Goal: Transaction & Acquisition: Book appointment/travel/reservation

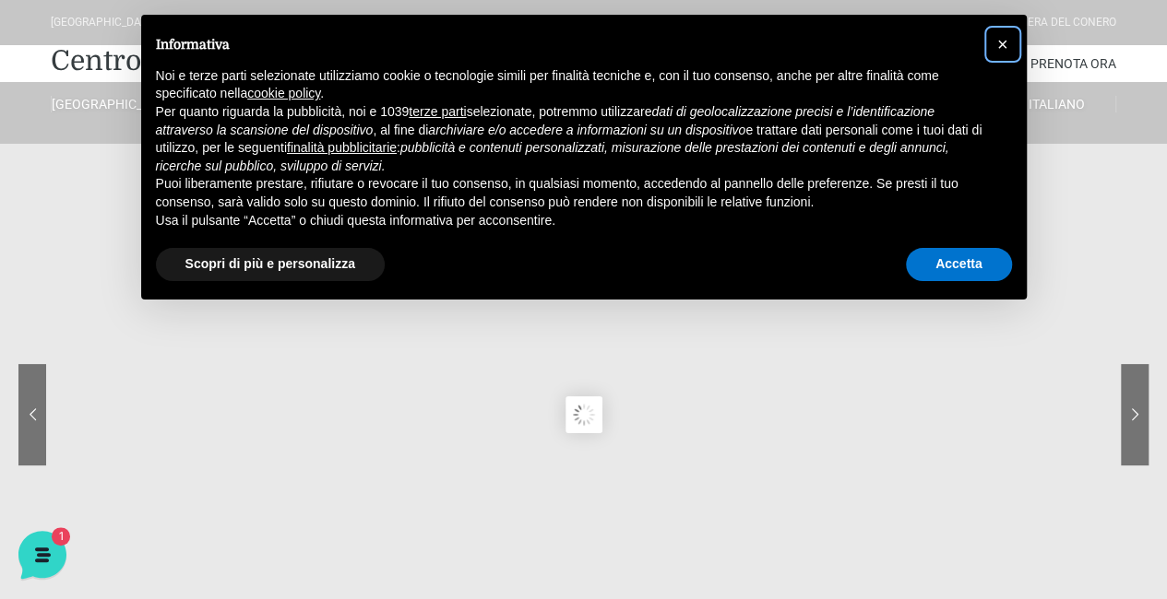
click at [1002, 36] on span "×" at bounding box center [1002, 44] width 11 height 20
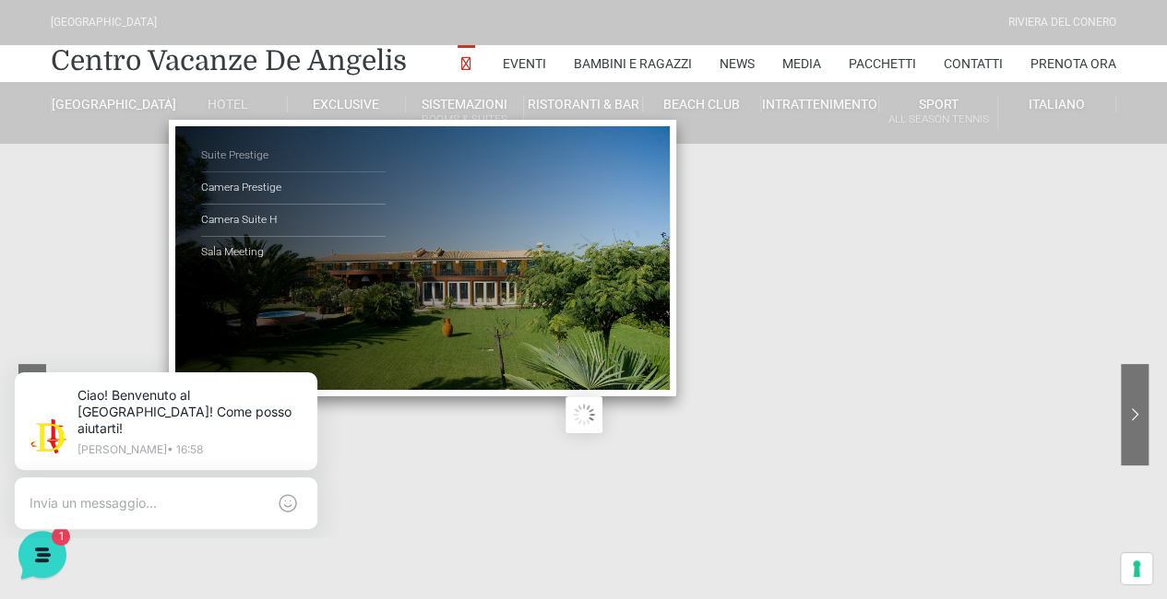
click at [240, 152] on link "Suite Prestige" at bounding box center [293, 156] width 184 height 32
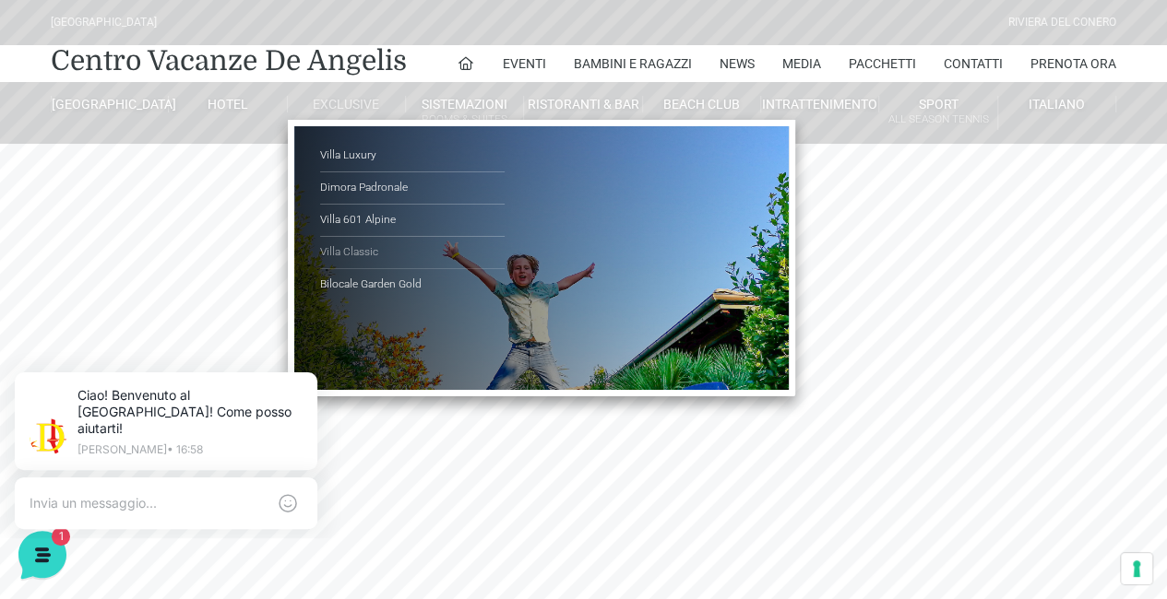
click at [353, 248] on link "Villa Classic" at bounding box center [412, 253] width 184 height 32
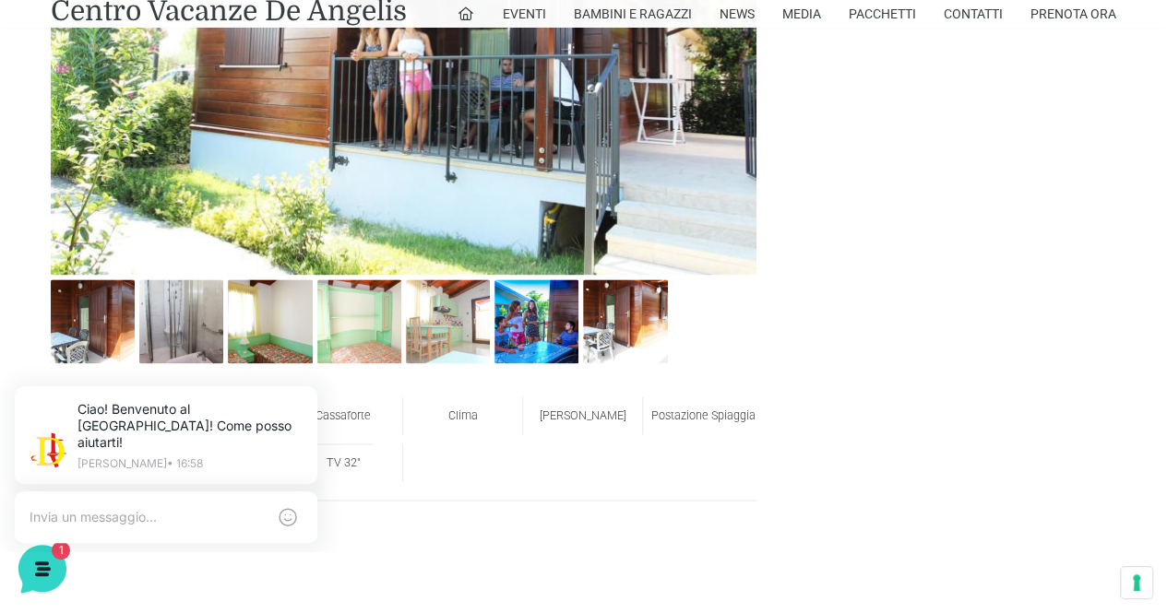
scroll to position [1291, 0]
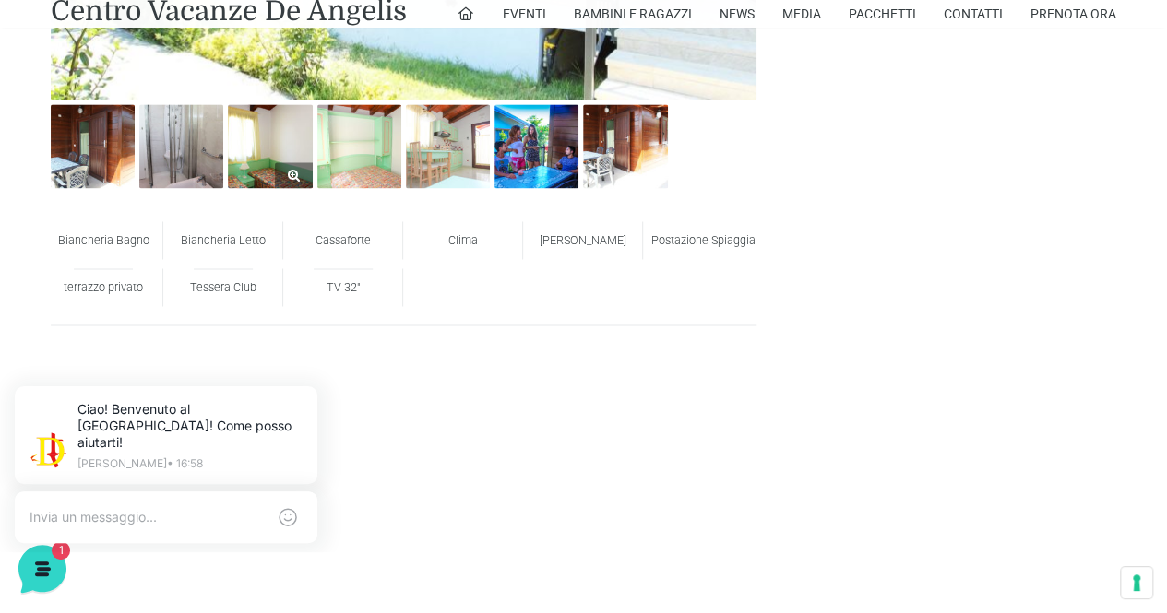
click at [258, 143] on img at bounding box center [270, 146] width 84 height 84
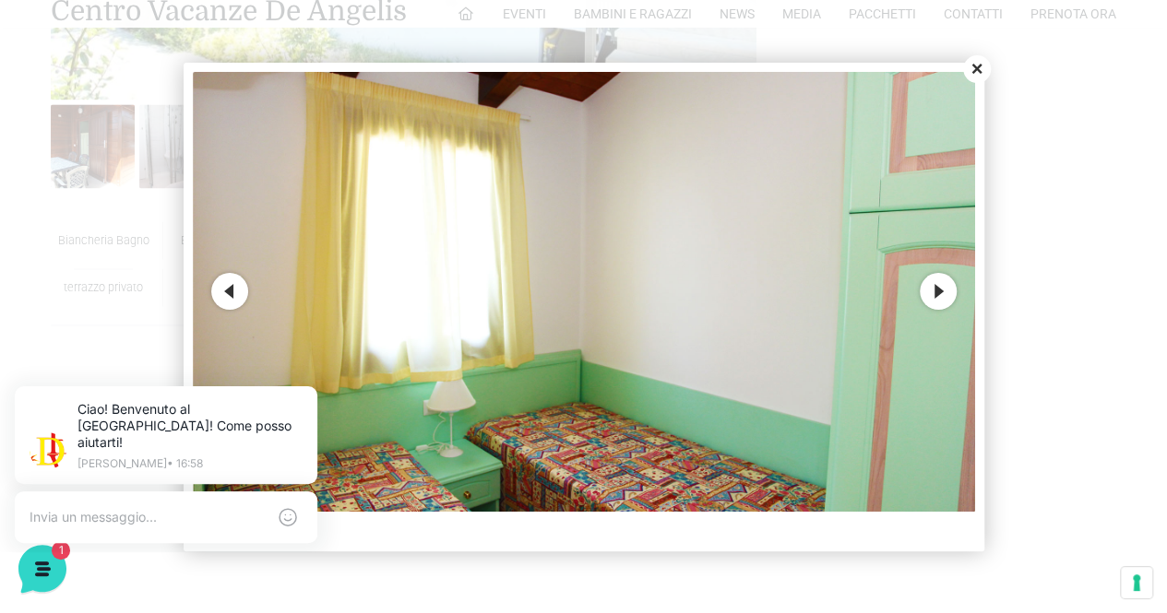
click at [927, 289] on button "Next" at bounding box center [938, 291] width 37 height 37
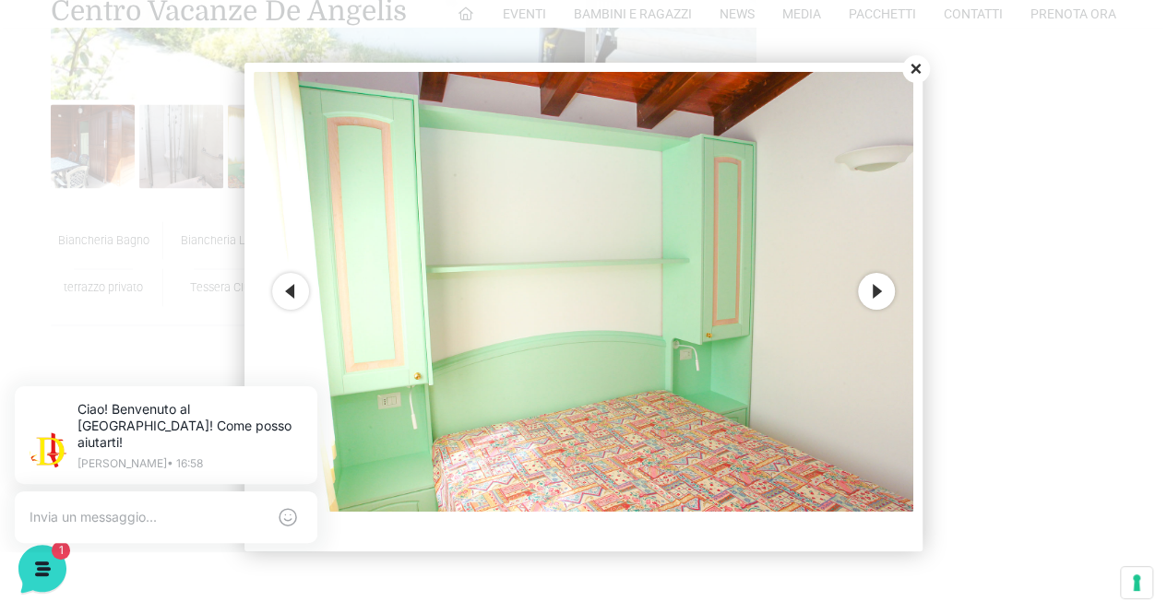
click at [910, 70] on button "Close" at bounding box center [916, 69] width 28 height 28
